Goal: Information Seeking & Learning: Get advice/opinions

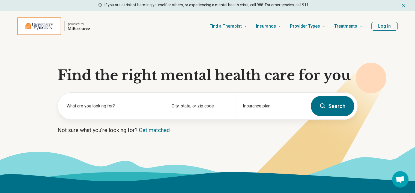
click at [382, 24] on button "Log In" at bounding box center [385, 26] width 26 height 9
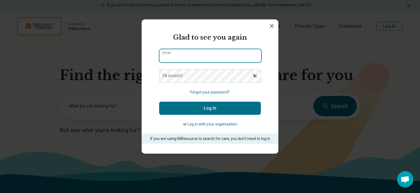
type input "**********"
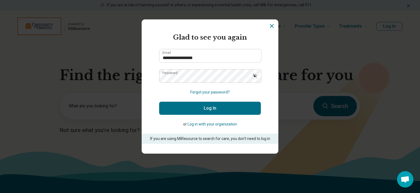
click at [212, 105] on button "Log In" at bounding box center [210, 108] width 102 height 13
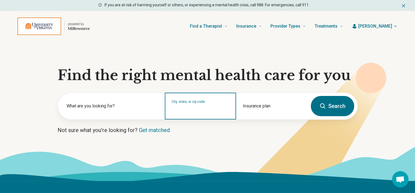
click at [197, 110] on input "City, state, or zip code" at bounding box center [201, 109] width 58 height 7
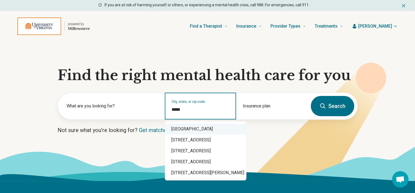
click at [196, 129] on div "Charlottesville, VA 22908" at bounding box center [206, 128] width 82 height 11
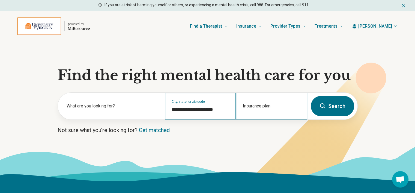
type input "**********"
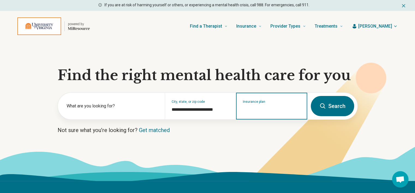
click at [283, 109] on input "Insurance plan" at bounding box center [272, 109] width 58 height 7
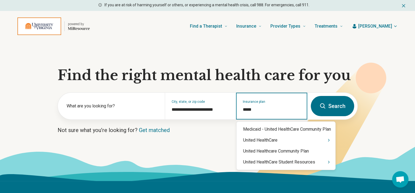
type input "******"
click at [287, 163] on div "United HealthCare Student Resources" at bounding box center [286, 162] width 99 height 11
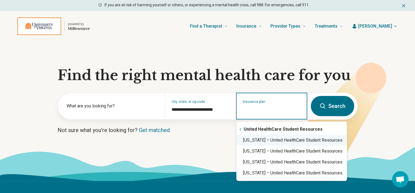
click at [282, 139] on div "Virginia – United HealthCare Student Resources" at bounding box center [292, 140] width 110 height 11
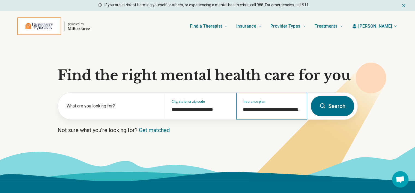
type input "**********"
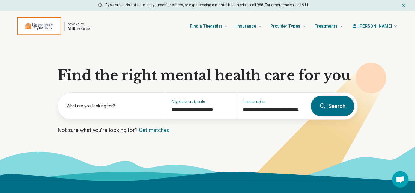
click at [332, 103] on button "Search" at bounding box center [332, 106] width 43 height 20
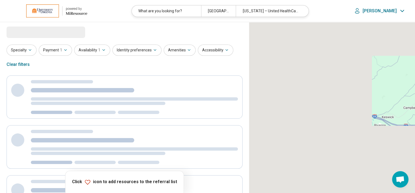
select select "***"
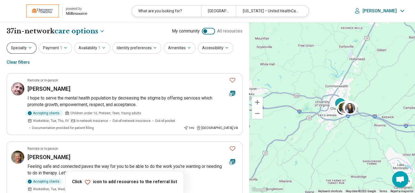
click at [23, 48] on button "Specialty" at bounding box center [22, 47] width 30 height 11
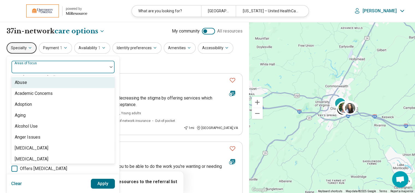
click at [63, 66] on div at bounding box center [60, 69] width 92 height 8
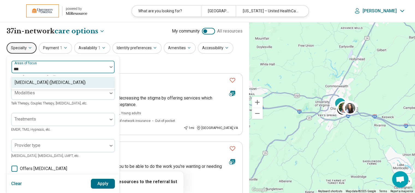
type input "****"
click at [56, 82] on div "[MEDICAL_DATA] ([MEDICAL_DATA])" at bounding box center [50, 82] width 71 height 7
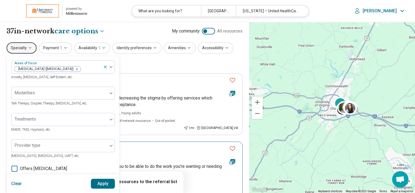
click at [158, 148] on div "Remote or In-person" at bounding box center [126, 148] width 197 height 5
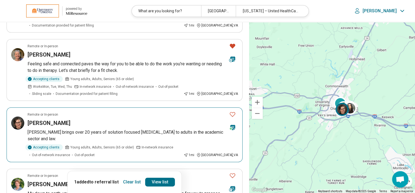
scroll to position [27, 0]
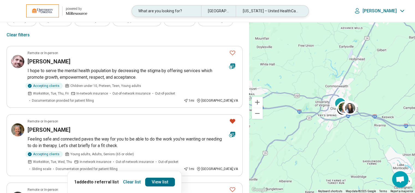
click at [185, 12] on div "What are you looking for?" at bounding box center [166, 10] width 69 height 11
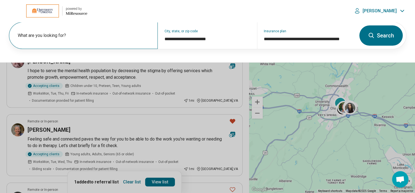
click at [59, 37] on label "What are you looking for?" at bounding box center [85, 35] width 134 height 7
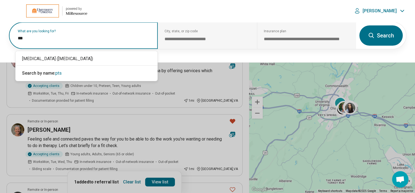
type input "****"
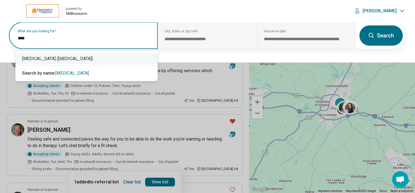
click at [55, 60] on div "Posttraumatic Stress Disorder (PTSD)" at bounding box center [87, 58] width 142 height 11
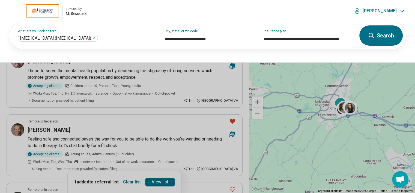
click at [377, 38] on button "Search" at bounding box center [381, 35] width 43 height 20
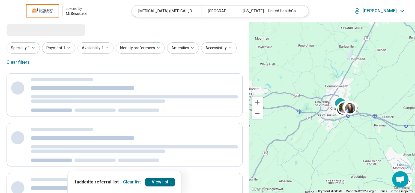
scroll to position [0, 0]
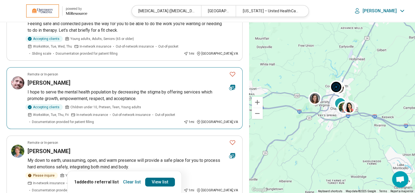
scroll to position [137, 0]
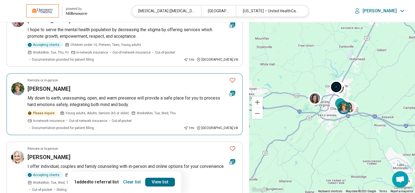
click at [86, 97] on p "My down to earth, unassuming, open, and warm presence will provide a safe place…" at bounding box center [133, 101] width 211 height 13
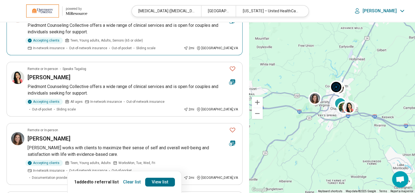
scroll to position [355, 0]
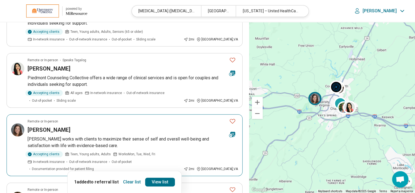
click at [169, 136] on p "Dr. Freeman works with clients to maximize their sense of self and overall well…" at bounding box center [133, 142] width 211 height 13
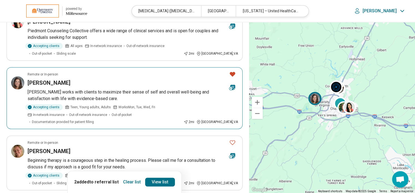
scroll to position [410, 0]
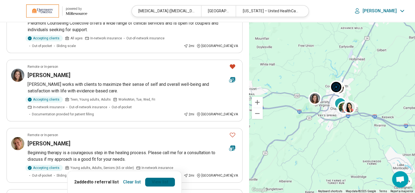
click at [162, 183] on link "View list" at bounding box center [160, 182] width 30 height 9
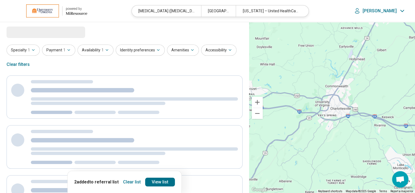
select select "***"
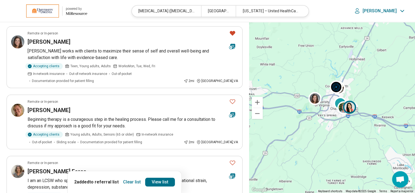
scroll to position [464, 0]
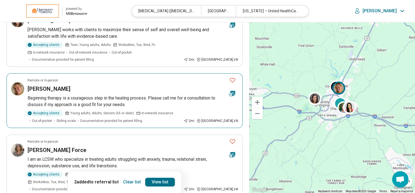
click at [193, 95] on p "Beginning therapy is a courageous step in the healing process. Please call me f…" at bounding box center [133, 101] width 211 height 13
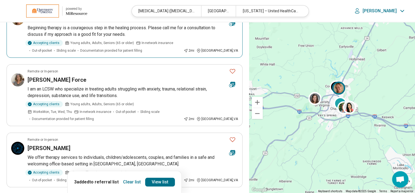
scroll to position [546, 0]
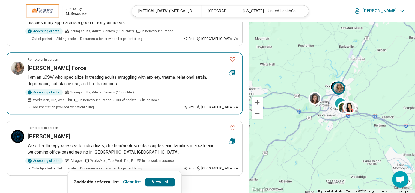
click at [172, 74] on p "I am an LCSW who specialize in treating adults struggling with anxiety, trauma,…" at bounding box center [133, 80] width 211 height 13
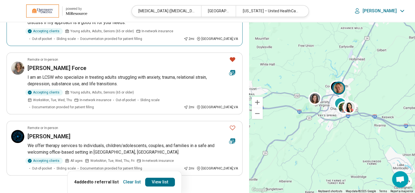
scroll to position [574, 0]
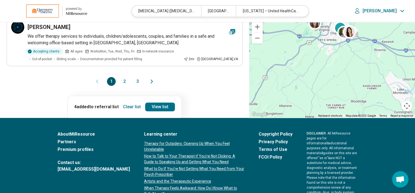
click at [126, 77] on button "2" at bounding box center [124, 81] width 9 height 9
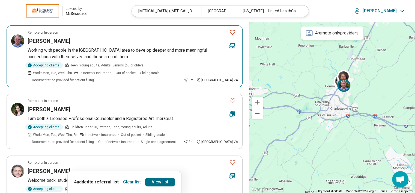
scroll to position [55, 0]
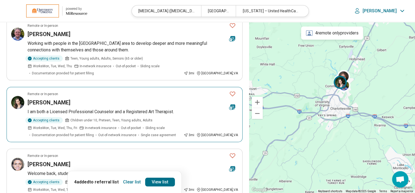
click at [57, 91] on article "Remote or In-person Stacia Reinhardt I am both a Licensed Professional Counselo…" at bounding box center [125, 114] width 236 height 55
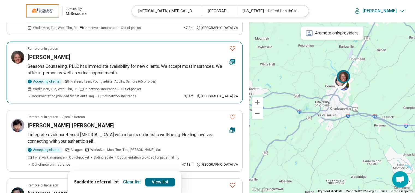
scroll to position [219, 0]
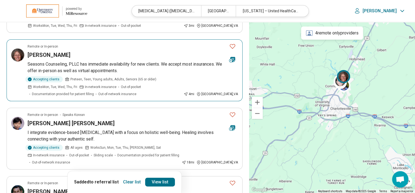
click at [59, 51] on h3 "Anne Luckinbill" at bounding box center [49, 55] width 43 height 8
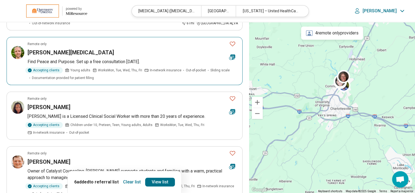
scroll to position [437, 0]
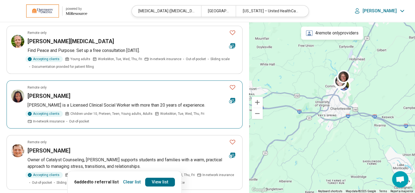
click at [52, 92] on h3 "Angela Edmonds" at bounding box center [49, 96] width 43 height 8
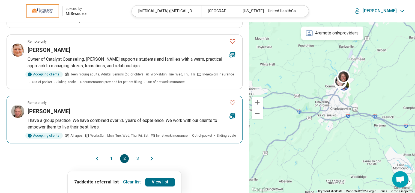
scroll to position [546, 0]
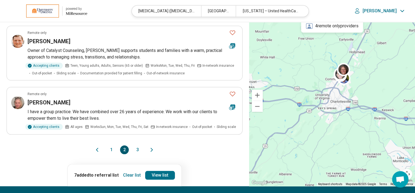
click at [136, 145] on button "3" at bounding box center [137, 149] width 9 height 9
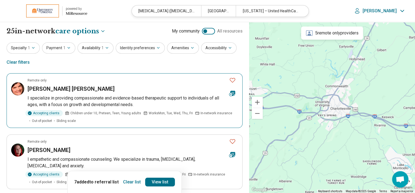
click at [79, 88] on h3 "Courtney Snyder Elhardt" at bounding box center [71, 89] width 87 height 8
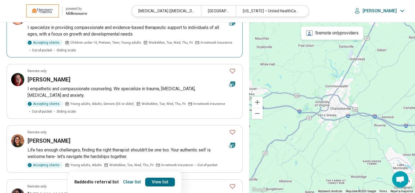
scroll to position [109, 0]
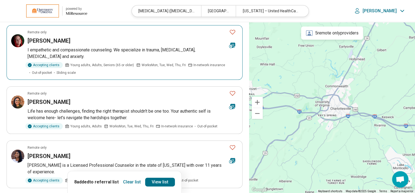
click at [97, 47] on p "I empathetic and compassionate counseling. We specialize in trauma, personality…" at bounding box center [133, 53] width 211 height 13
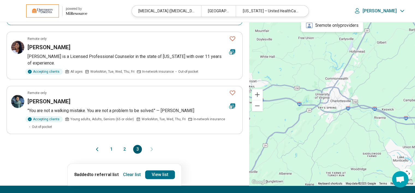
scroll to position [219, 0]
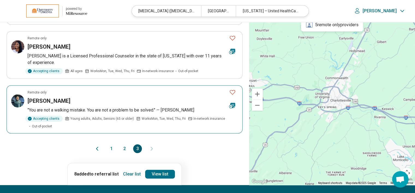
click at [91, 107] on p ""You are not a walking mistake. You are not a problem to be solved." — Adyashan…" at bounding box center [133, 110] width 211 height 7
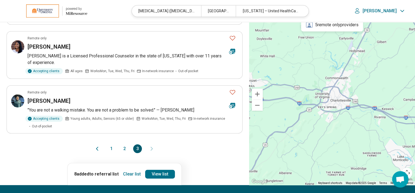
click at [138, 149] on button "3" at bounding box center [137, 148] width 9 height 9
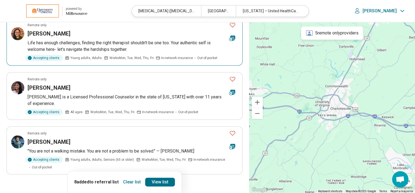
scroll to position [191, 0]
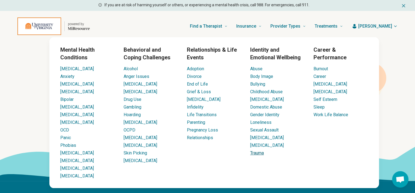
click at [261, 152] on link "Trauma" at bounding box center [257, 152] width 14 height 5
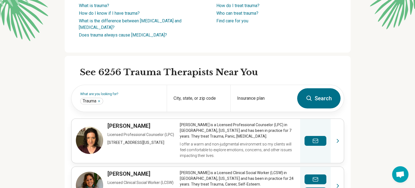
scroll to position [109, 0]
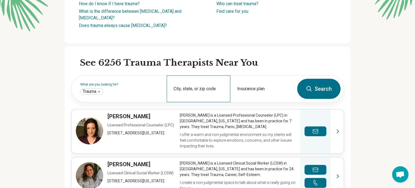
click at [213, 88] on div "City, state, or zip code" at bounding box center [199, 89] width 64 height 27
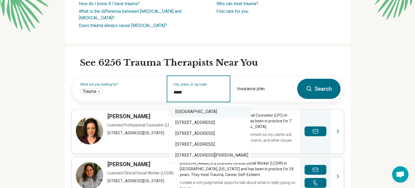
click at [213, 111] on div "Charlottesville, VA 22908" at bounding box center [210, 112] width 82 height 11
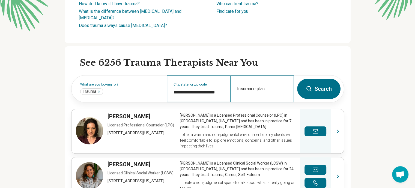
type input "**********"
click at [249, 86] on div "Insurance plan" at bounding box center [263, 89] width 64 height 27
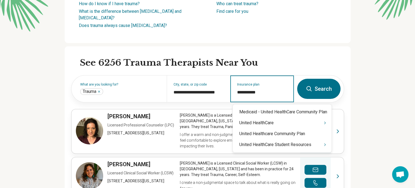
type input "**********"
click at [253, 145] on div "United HealthCare Student Resources" at bounding box center [282, 145] width 99 height 11
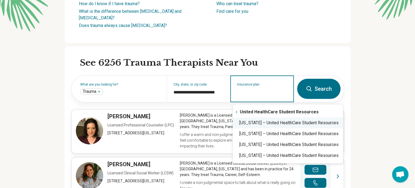
click at [263, 122] on div "Virginia – United HealthCare Student Resources" at bounding box center [288, 123] width 110 height 11
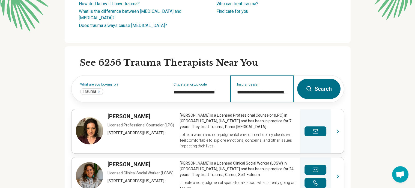
type input "**********"
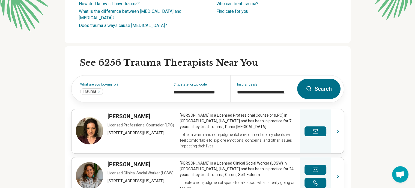
click at [325, 86] on button "Search" at bounding box center [318, 89] width 43 height 20
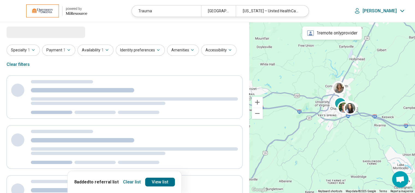
select select "***"
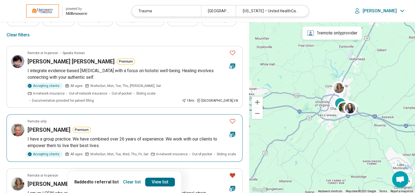
scroll to position [55, 0]
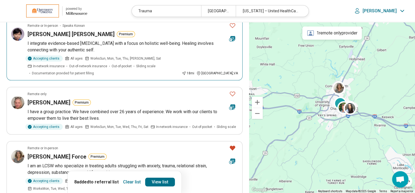
click at [52, 32] on h3 "Mee Young Sowa" at bounding box center [71, 34] width 87 height 8
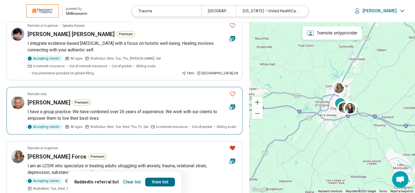
click at [47, 99] on h3 "Heather Whitney" at bounding box center [49, 103] width 43 height 8
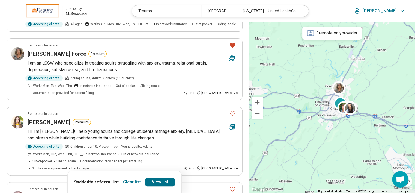
scroll to position [164, 0]
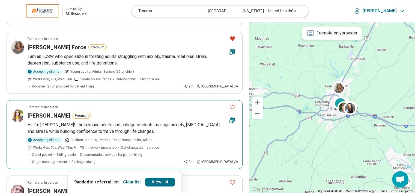
click at [78, 122] on p "Hi, I’m Sarah! I help young adults and college students manage anxiety, depress…" at bounding box center [133, 128] width 211 height 13
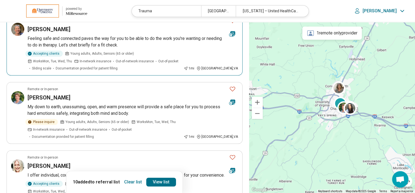
scroll to position [464, 0]
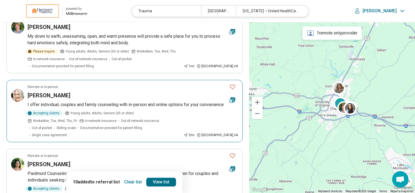
click at [142, 101] on p "I offer individual, couples and family counseling with in-person and online opt…" at bounding box center [133, 104] width 211 height 7
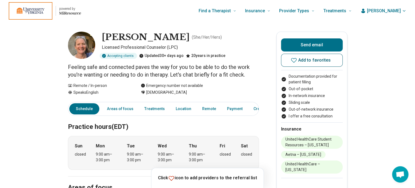
click at [305, 57] on button "Add to favorites" at bounding box center [312, 60] width 62 height 13
click at [245, 178] on link "View list" at bounding box center [246, 177] width 30 height 9
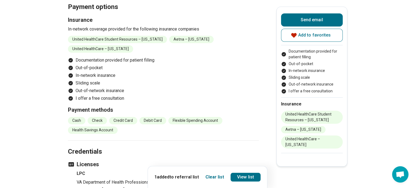
scroll to position [628, 0]
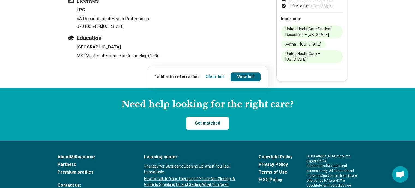
click at [202, 125] on link "Get matched" at bounding box center [207, 123] width 43 height 13
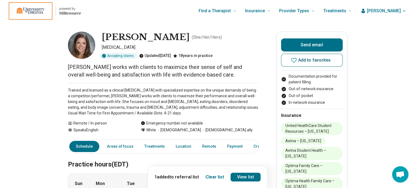
click at [296, 56] on button "Add to favorites" at bounding box center [312, 60] width 62 height 13
click at [312, 59] on span "Add to favorites" at bounding box center [315, 60] width 33 height 4
click at [296, 57] on icon at bounding box center [294, 60] width 7 height 7
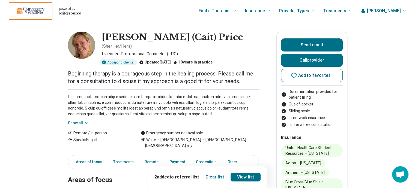
click at [297, 74] on icon at bounding box center [293, 75] width 5 height 5
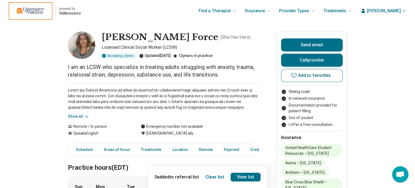
click at [297, 75] on icon at bounding box center [293, 75] width 5 height 5
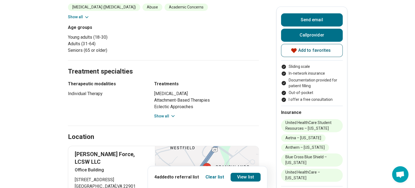
scroll to position [246, 0]
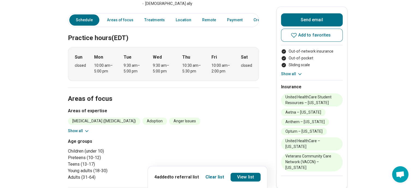
scroll to position [82, 0]
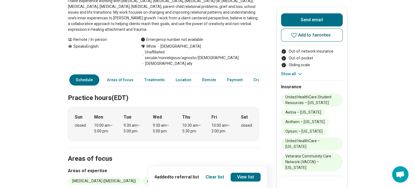
click at [295, 33] on icon at bounding box center [294, 35] width 7 height 7
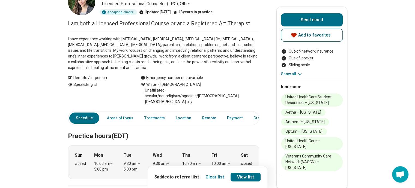
scroll to position [0, 0]
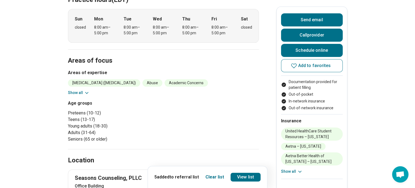
scroll to position [137, 0]
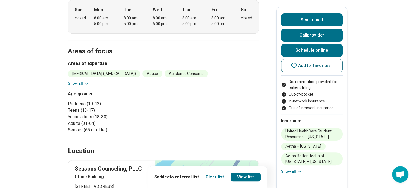
click at [298, 62] on button "Add to favorites" at bounding box center [312, 65] width 62 height 13
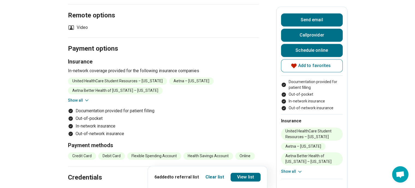
scroll to position [437, 0]
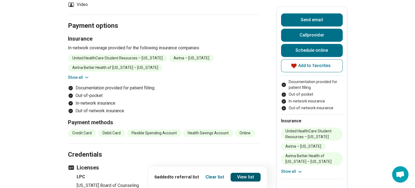
click at [244, 176] on link "View list" at bounding box center [246, 177] width 30 height 9
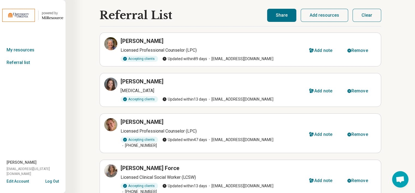
click at [281, 14] on button "Share" at bounding box center [281, 15] width 29 height 13
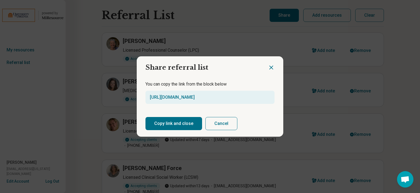
click at [185, 123] on button "Copy link and close" at bounding box center [173, 123] width 57 height 13
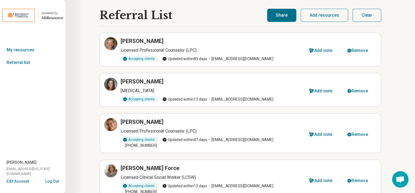
click at [283, 13] on button "Share" at bounding box center [281, 15] width 29 height 13
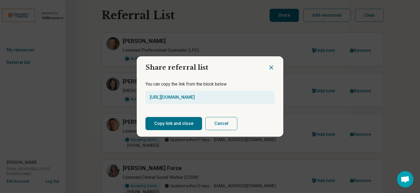
drag, startPoint x: 244, startPoint y: 94, endPoint x: 153, endPoint y: 101, distance: 90.9
click at [153, 101] on div "https://miresource.com/schools/uva/ref/list/bqZ5" at bounding box center [209, 97] width 129 height 13
click at [165, 120] on button "Copy link and close" at bounding box center [173, 123] width 57 height 13
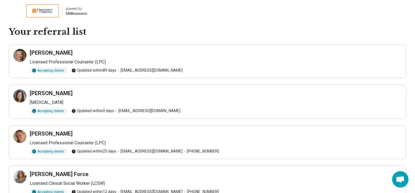
scroll to position [55, 0]
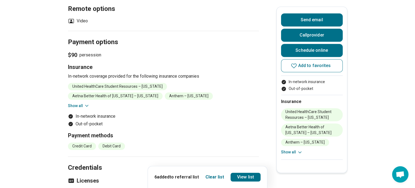
scroll to position [382, 0]
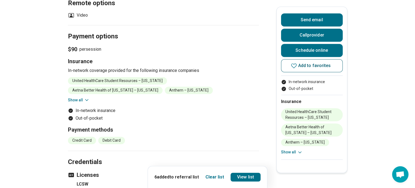
click at [297, 63] on icon at bounding box center [294, 66] width 7 height 7
click at [180, 122] on section "Payment options $90 per session Insurance In-network coverage provided for the …" at bounding box center [163, 88] width 191 height 126
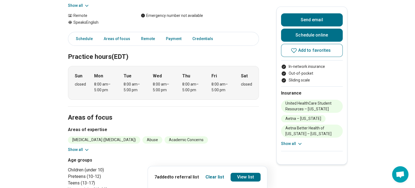
scroll to position [273, 0]
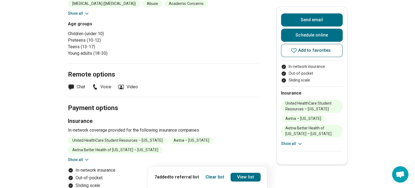
click at [295, 45] on button "Add to favorites" at bounding box center [312, 50] width 62 height 13
click at [238, 91] on h2 "Payment options" at bounding box center [163, 102] width 191 height 22
click at [247, 178] on link "View list" at bounding box center [246, 177] width 30 height 9
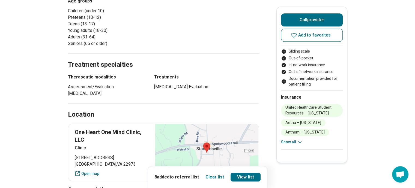
scroll to position [328, 0]
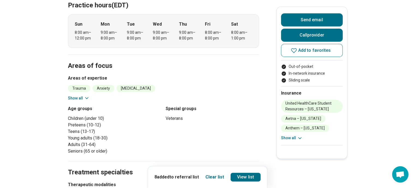
scroll to position [191, 0]
click at [331, 48] on span "Add to favorites" at bounding box center [315, 50] width 33 height 4
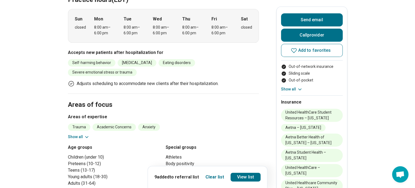
scroll to position [219, 0]
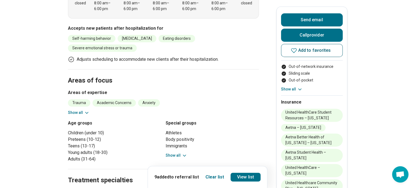
click at [303, 49] on span "Add to favorites" at bounding box center [315, 50] width 33 height 4
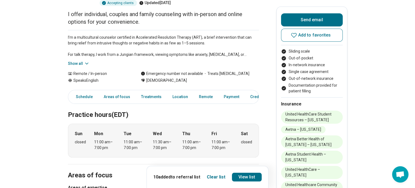
scroll to position [82, 0]
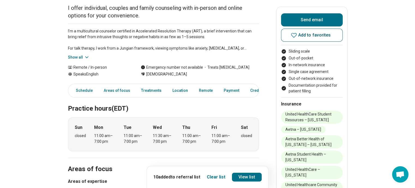
click at [307, 34] on span "Add to favorites" at bounding box center [315, 35] width 33 height 4
click at [250, 176] on link "View list" at bounding box center [247, 177] width 30 height 9
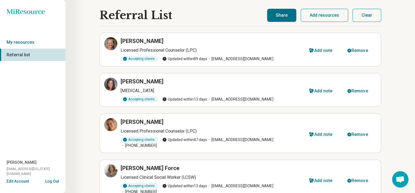
click at [285, 13] on button "Share" at bounding box center [281, 15] width 29 height 13
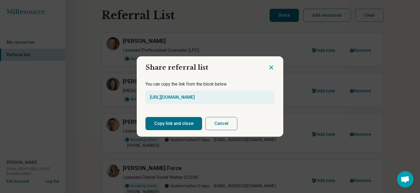
click at [170, 120] on button "Copy link and close" at bounding box center [173, 123] width 57 height 13
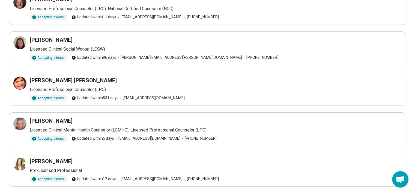
scroll to position [310, 0]
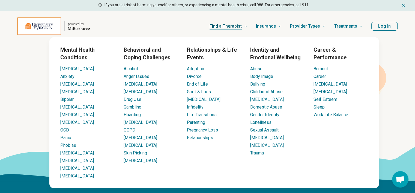
click at [226, 25] on span "Find a Therapist" at bounding box center [226, 26] width 32 height 8
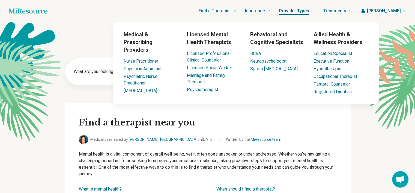
click at [309, 9] on span "Provider Types" at bounding box center [294, 11] width 30 height 8
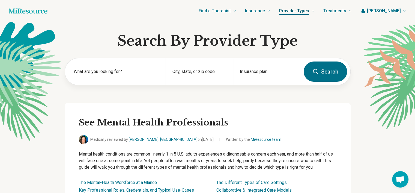
click at [309, 9] on span "Provider Types" at bounding box center [294, 11] width 30 height 8
click at [309, 10] on span "Provider Types" at bounding box center [294, 11] width 30 height 8
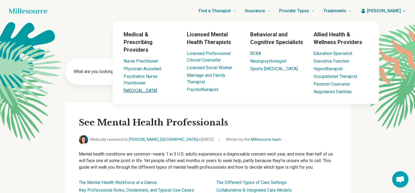
click at [143, 88] on link "[MEDICAL_DATA]" at bounding box center [141, 90] width 34 height 5
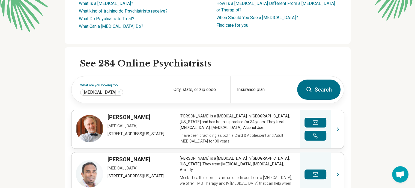
scroll to position [109, 0]
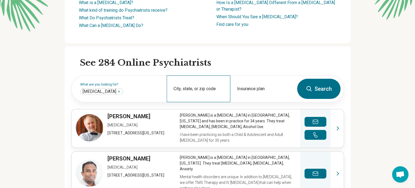
click at [199, 86] on div "City, state, or zip code" at bounding box center [199, 89] width 64 height 27
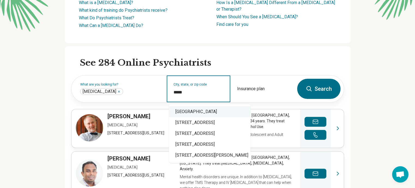
click at [205, 108] on div "[GEOGRAPHIC_DATA]" at bounding box center [210, 112] width 82 height 11
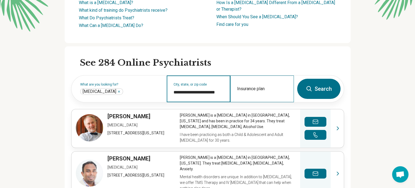
type input "**********"
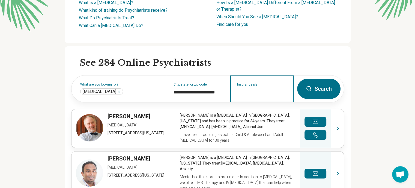
click at [258, 92] on input "Insurance plan" at bounding box center [262, 92] width 50 height 7
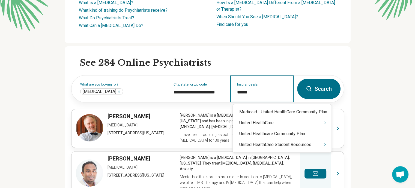
type input "******"
click at [242, 143] on div "United HealthCare Student Resources" at bounding box center [282, 145] width 99 height 11
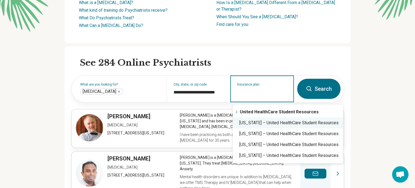
click at [256, 123] on div "Virginia – United HealthCare Student Resources" at bounding box center [288, 123] width 110 height 11
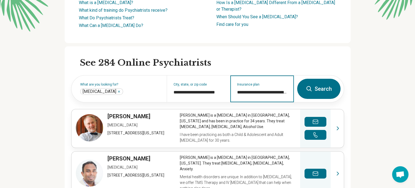
type input "**********"
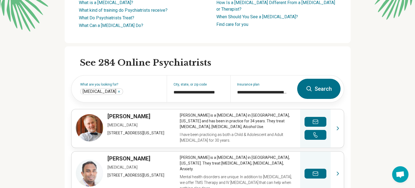
click at [323, 89] on button "Search" at bounding box center [318, 89] width 43 height 20
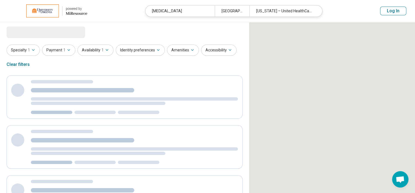
select select "***"
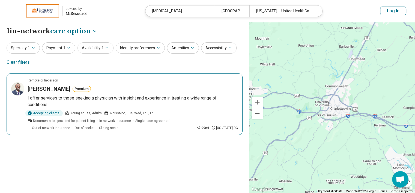
click at [52, 84] on article "Remote or In-person Derrick Brooks Premium I offer services to those seeking a …" at bounding box center [125, 104] width 236 height 62
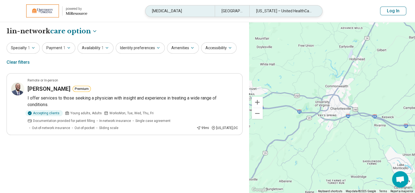
click at [188, 10] on div "[MEDICAL_DATA]" at bounding box center [180, 10] width 69 height 11
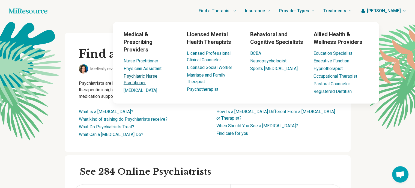
click at [148, 74] on link "Psychiatric Nurse Practitioner" at bounding box center [141, 80] width 34 height 12
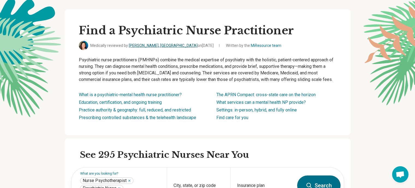
scroll to position [82, 0]
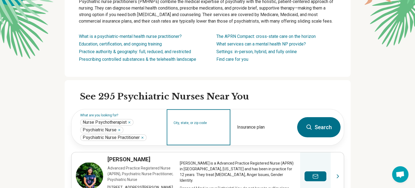
click at [188, 129] on input "City, state, or zip code" at bounding box center [199, 131] width 50 height 7
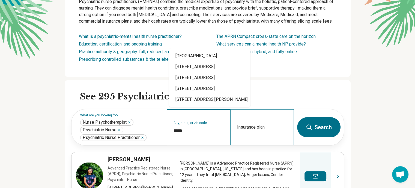
type input "*****"
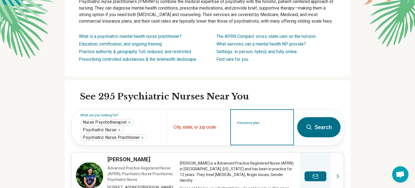
click at [260, 128] on input "Insurance plan" at bounding box center [262, 131] width 50 height 7
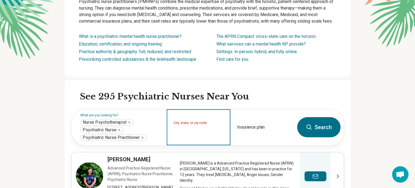
click at [199, 130] on input "City, state, or zip code" at bounding box center [199, 131] width 50 height 7
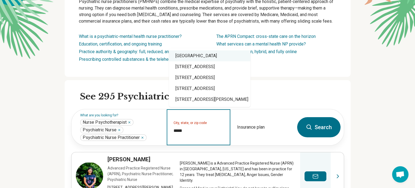
click at [222, 57] on div "Charlottesville, VA 22908" at bounding box center [210, 56] width 82 height 11
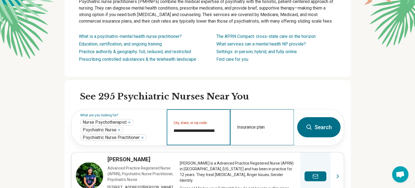
type input "**********"
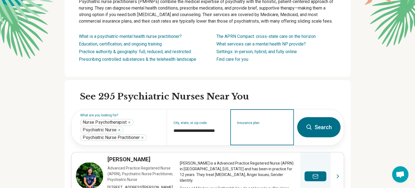
click at [250, 130] on input "Insurance plan" at bounding box center [262, 131] width 50 height 7
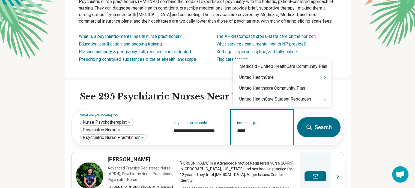
type input "******"
click at [248, 96] on div "United HealthCare Student Resources" at bounding box center [282, 99] width 99 height 11
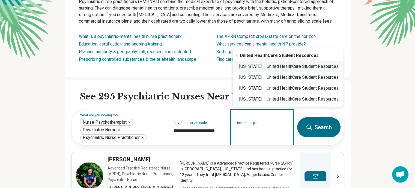
click at [255, 64] on div "Virginia – United HealthCare Student Resources" at bounding box center [288, 66] width 110 height 11
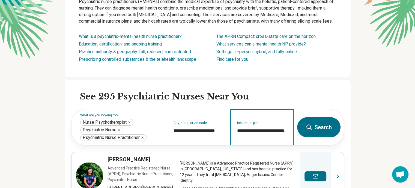
type input "**********"
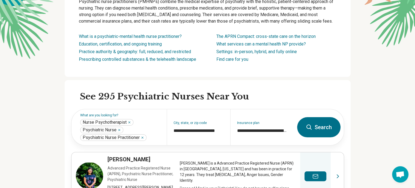
click at [323, 124] on button "Search" at bounding box center [318, 127] width 43 height 20
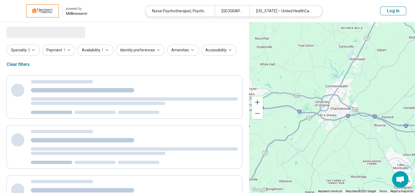
select select "***"
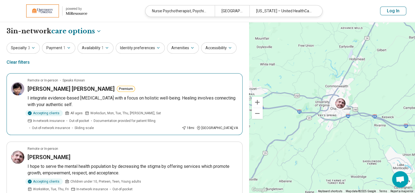
click at [44, 85] on h3 "Mee Young Sowa" at bounding box center [71, 89] width 87 height 8
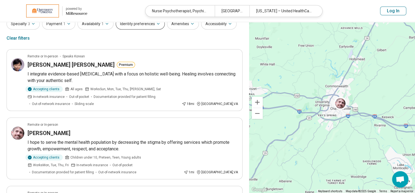
scroll to position [55, 0]
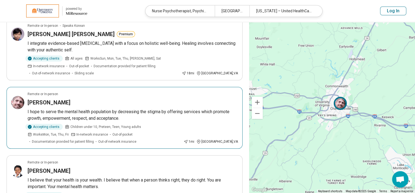
click at [57, 99] on h3 "James Howell" at bounding box center [49, 103] width 43 height 8
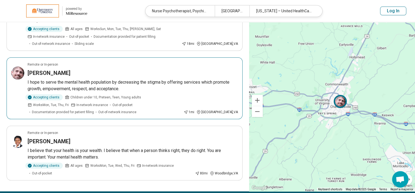
scroll to position [137, 0]
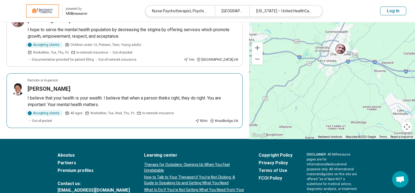
click at [61, 85] on h3 "Elizabeth Onyejekwe" at bounding box center [49, 89] width 43 height 8
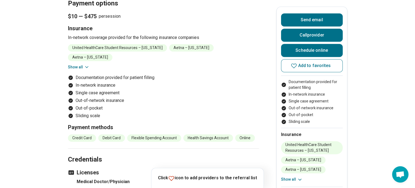
scroll to position [628, 0]
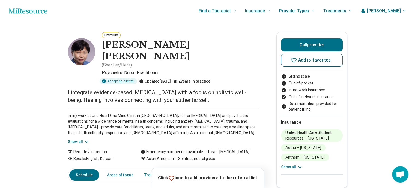
click at [297, 59] on icon at bounding box center [293, 60] width 5 height 5
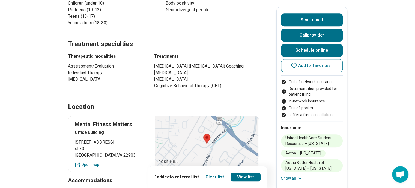
scroll to position [191, 0]
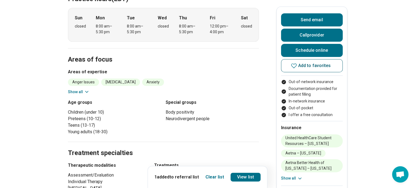
click at [301, 62] on button "Add to favorites" at bounding box center [312, 65] width 62 height 13
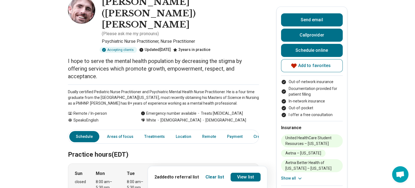
scroll to position [0, 0]
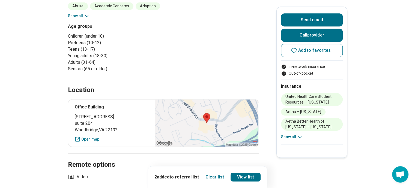
scroll to position [273, 0]
